Goal: Download file/media

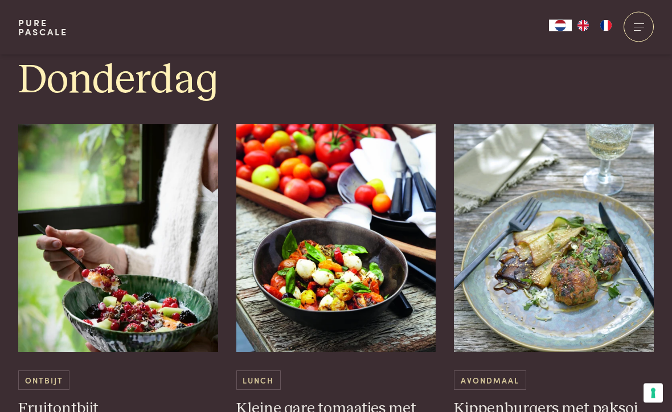
scroll to position [1872, 0]
click at [381, 399] on h3 "Kleine gare tomaatjes met mozzarellabolletjes" at bounding box center [337, 418] width 200 height 39
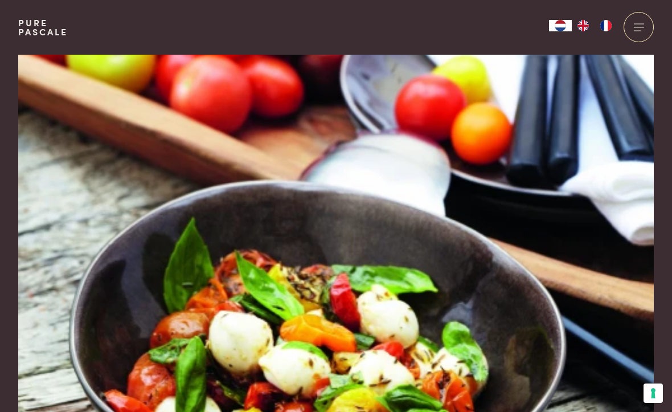
click at [348, 194] on img at bounding box center [336, 246] width 636 height 382
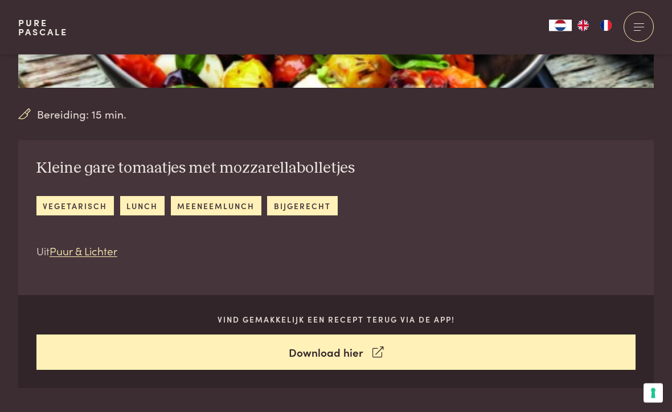
scroll to position [348, 0]
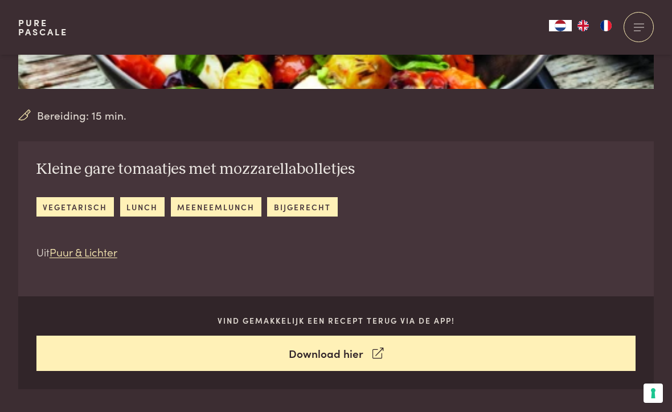
click at [513, 193] on div "Kleine gare tomaatjes met mozzarellabolletjes vegetarisch lunch meeneemlunch bi…" at bounding box center [336, 265] width 636 height 248
click at [429, 348] on link "Download hier" at bounding box center [336, 354] width 600 height 36
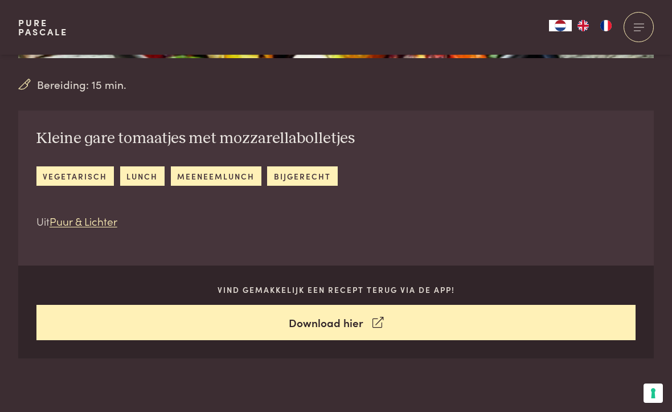
click at [18, 129] on div "Kleine gare tomaatjes met mozzarellabolletjes vegetarisch lunch meeneemlunch bi…" at bounding box center [195, 179] width 355 height 137
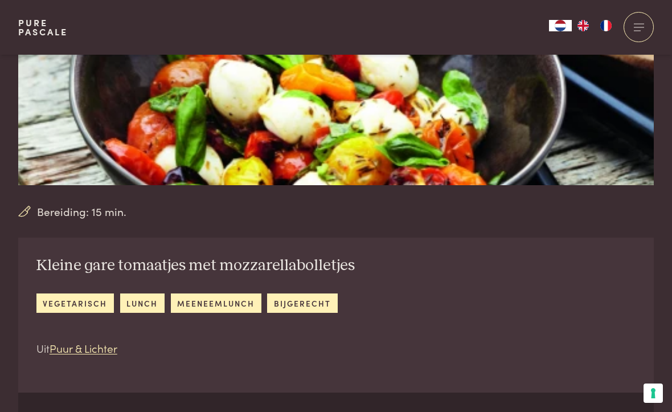
scroll to position [251, 0]
